Goal: Find contact information: Find contact information

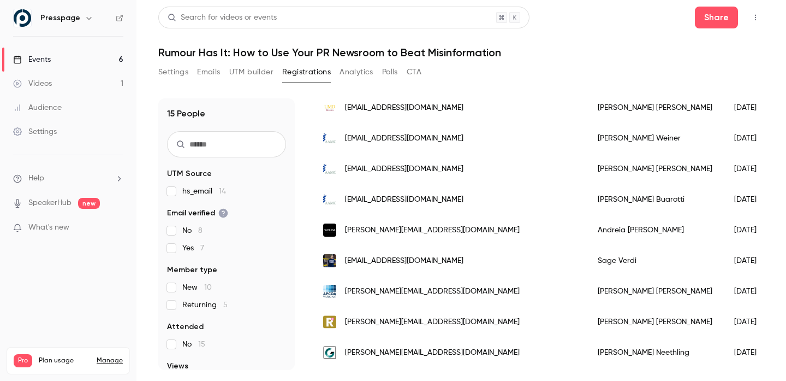
scroll to position [128, 0]
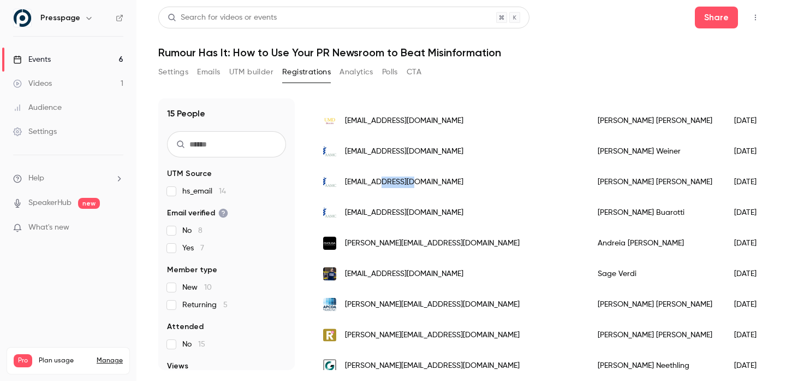
drag, startPoint x: 433, startPoint y: 182, endPoint x: 388, endPoint y: 184, distance: 45.9
click at [388, 184] on div "[EMAIL_ADDRESS][DOMAIN_NAME]" at bounding box center [449, 182] width 275 height 31
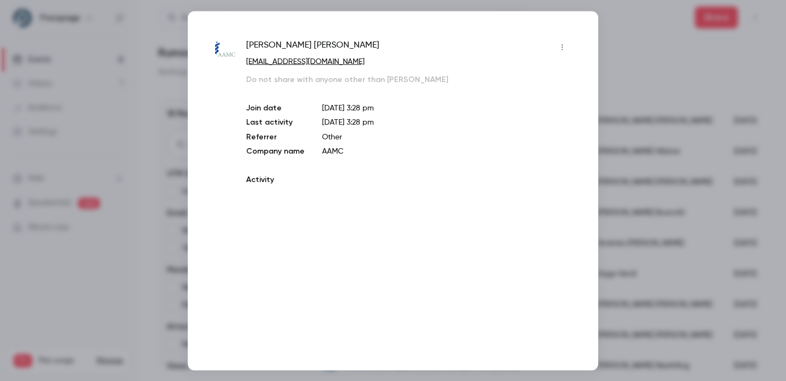
copy span "[DOMAIN_NAME]"
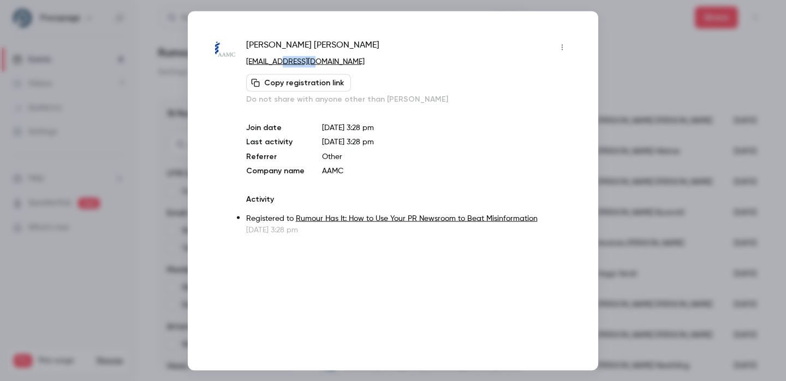
drag, startPoint x: 325, startPoint y: 67, endPoint x: 286, endPoint y: 66, distance: 38.8
click at [286, 66] on p "[EMAIL_ADDRESS][DOMAIN_NAME]" at bounding box center [408, 61] width 325 height 11
copy link "[DOMAIN_NAME]"
click at [675, 121] on div at bounding box center [393, 190] width 786 height 381
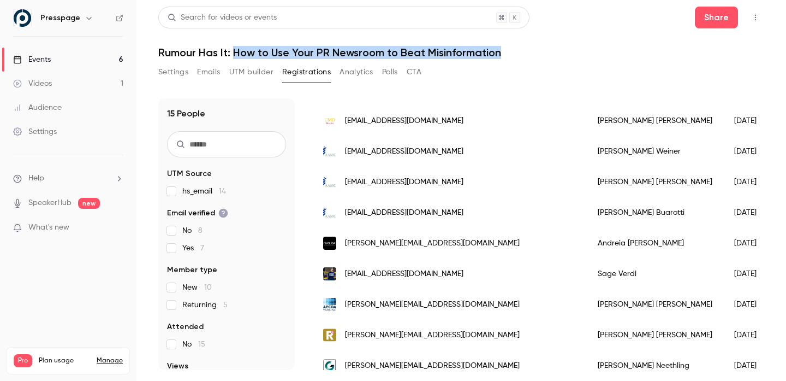
drag, startPoint x: 515, startPoint y: 47, endPoint x: 236, endPoint y: 50, distance: 278.4
click at [236, 50] on h1 "Rumour Has It: How to Use Your PR Newsroom to Beat Misinformation" at bounding box center [461, 52] width 606 height 13
copy h1 "How to Use Your PR Newsroom to Beat Misinformation"
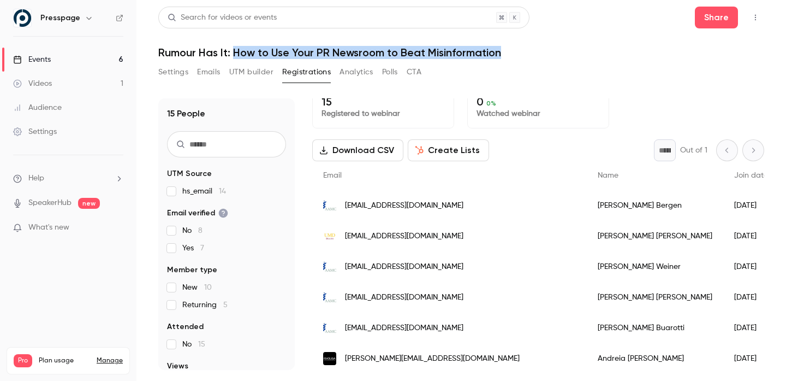
scroll to position [0, 0]
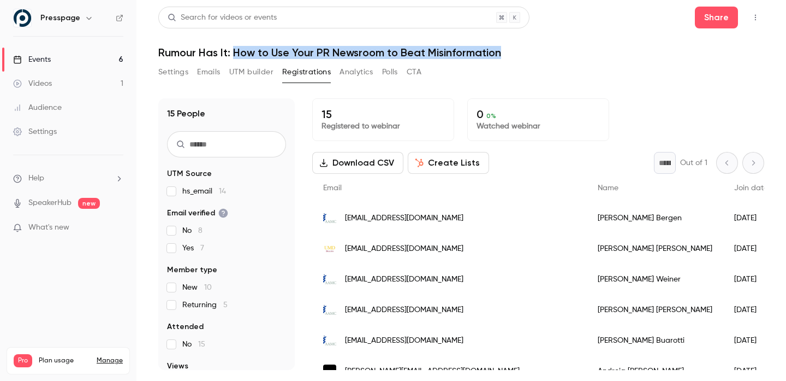
click at [174, 76] on button "Settings" at bounding box center [173, 71] width 30 height 17
